Goal: Task Accomplishment & Management: Manage account settings

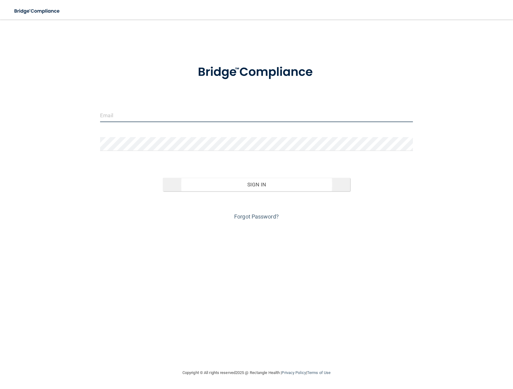
type input "[EMAIL_ADDRESS][DOMAIN_NAME]"
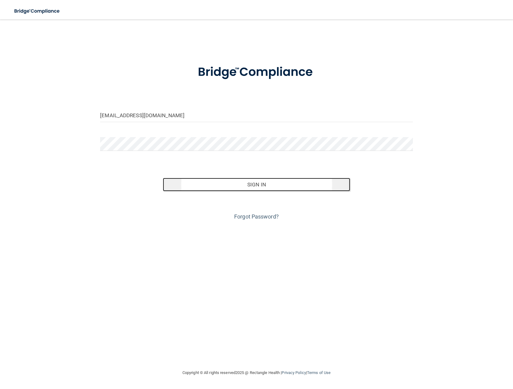
click at [248, 184] on button "Sign In" at bounding box center [257, 184] width 188 height 13
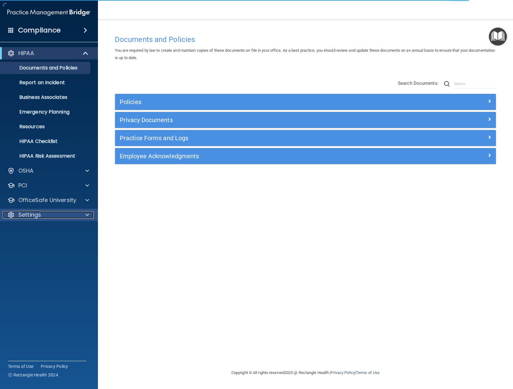
click at [35, 211] on p "Settings" at bounding box center [29, 214] width 23 height 7
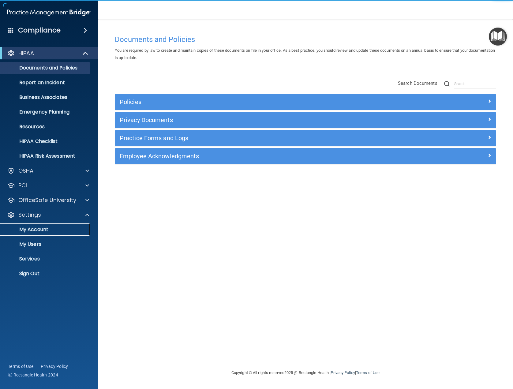
click at [40, 227] on p "My Account" at bounding box center [46, 229] width 84 height 6
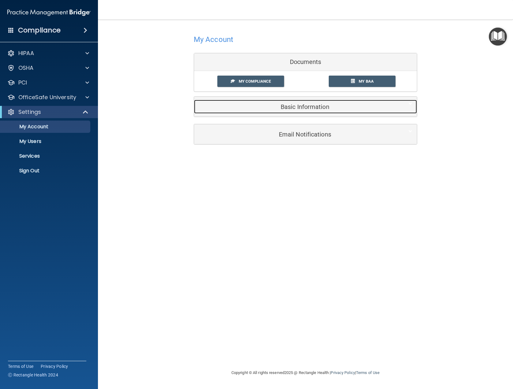
click at [316, 107] on h5 "Basic Information" at bounding box center [296, 106] width 195 height 7
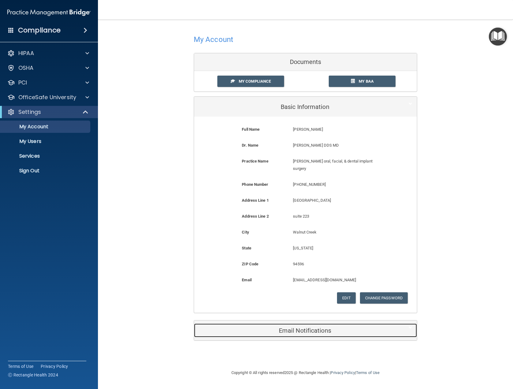
click at [315, 327] on h5 "Email Notifications" at bounding box center [296, 330] width 195 height 7
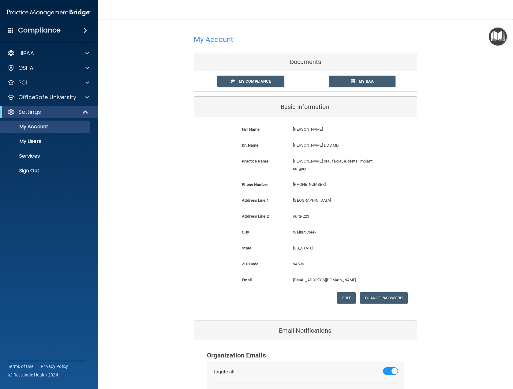
click at [40, 36] on div "Compliance" at bounding box center [49, 30] width 98 height 13
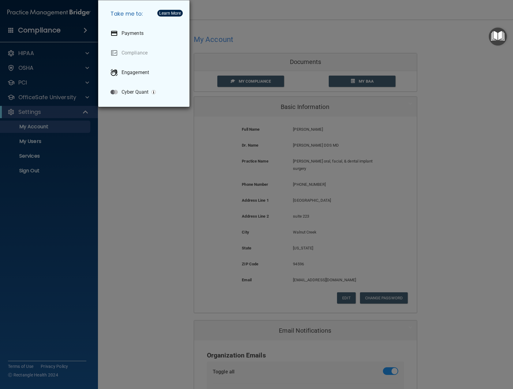
click at [68, 54] on div "Take me to: Payments Compliance Engagement Cyber Quant" at bounding box center [256, 194] width 513 height 389
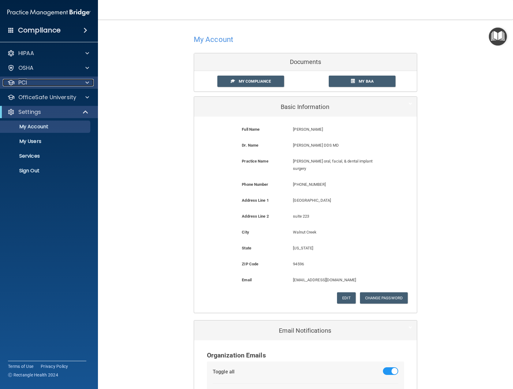
click at [70, 83] on div "PCI" at bounding box center [41, 82] width 76 height 7
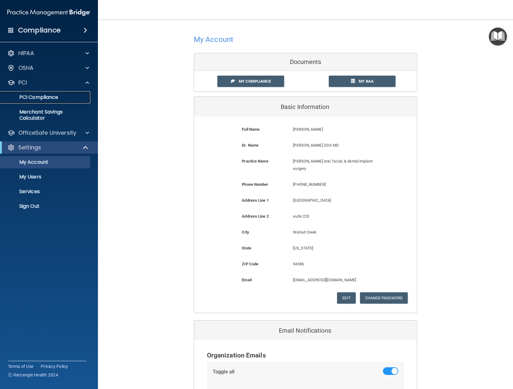
click at [67, 100] on p "PCI Compliance" at bounding box center [46, 97] width 84 height 6
click at [86, 147] on span at bounding box center [86, 147] width 5 height 7
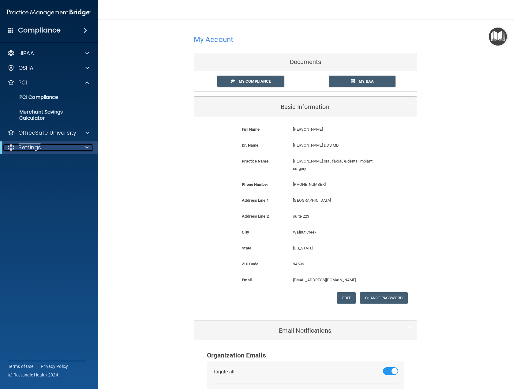
click at [86, 147] on span at bounding box center [87, 147] width 4 height 7
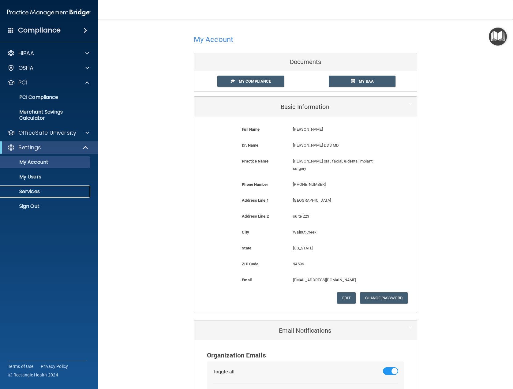
click at [62, 191] on p "Services" at bounding box center [46, 192] width 84 height 6
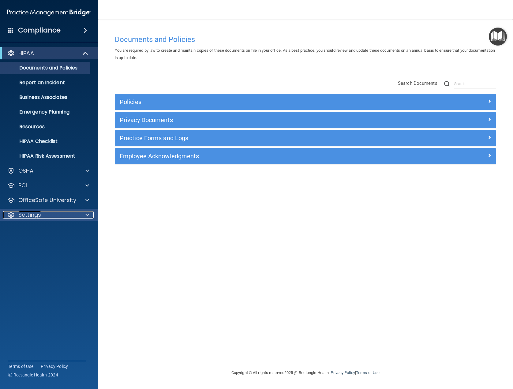
click at [52, 213] on div "Settings" at bounding box center [41, 214] width 76 height 7
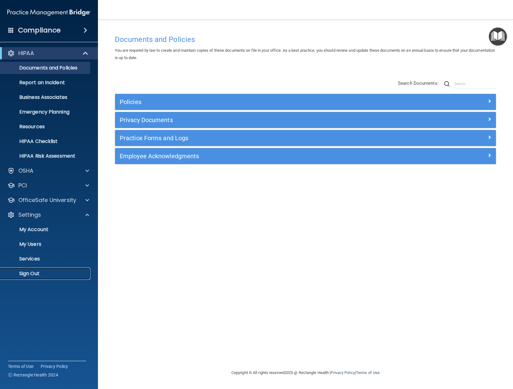
click at [32, 273] on p "Sign Out" at bounding box center [46, 274] width 84 height 6
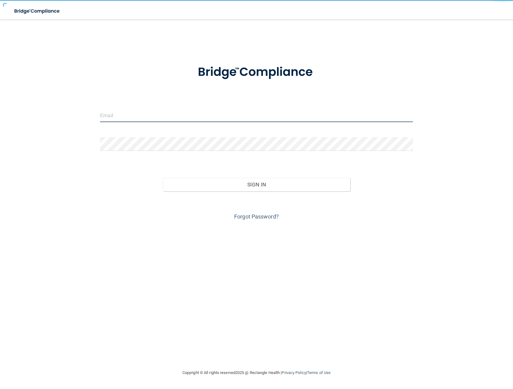
type input "[EMAIL_ADDRESS][DOMAIN_NAME]"
